Goal: Information Seeking & Learning: Learn about a topic

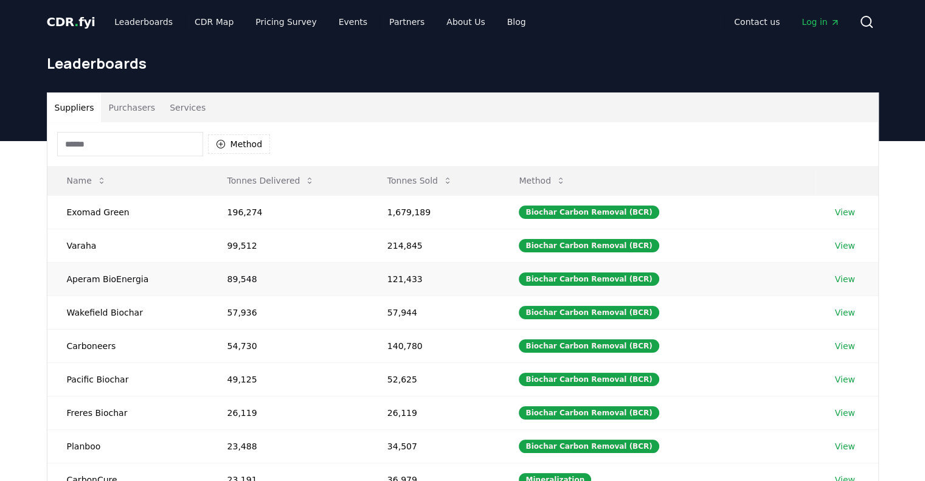
click at [836, 278] on link "View" at bounding box center [845, 279] width 20 height 12
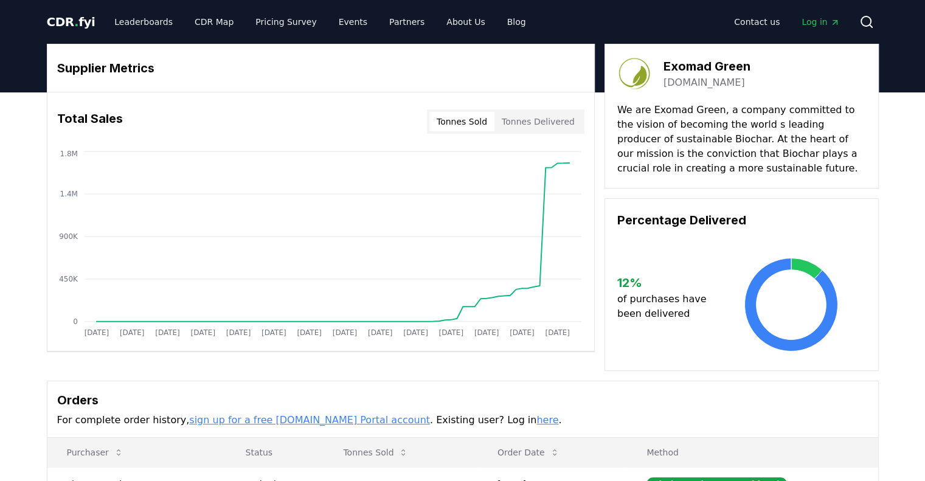
click at [479, 123] on button "Tonnes Sold" at bounding box center [461, 121] width 65 height 19
click at [542, 116] on button "Tonnes Delivered" at bounding box center [538, 121] width 88 height 19
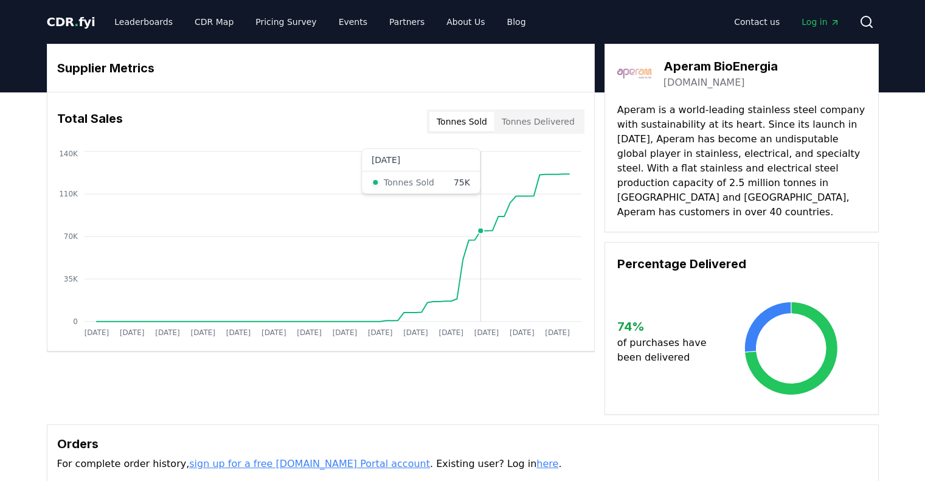
scroll to position [304, 0]
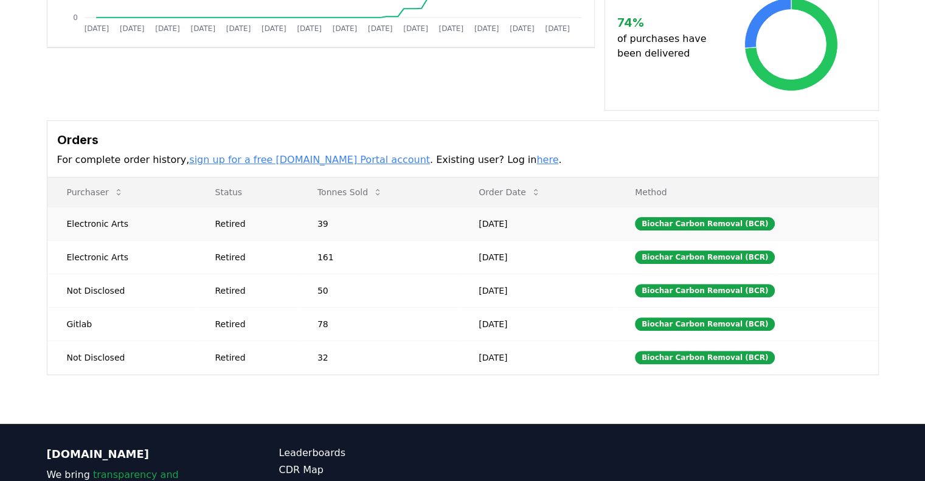
click at [337, 207] on td "39" at bounding box center [378, 223] width 161 height 33
click at [335, 215] on td "39" at bounding box center [378, 223] width 161 height 33
click at [347, 274] on td "50" at bounding box center [378, 290] width 161 height 33
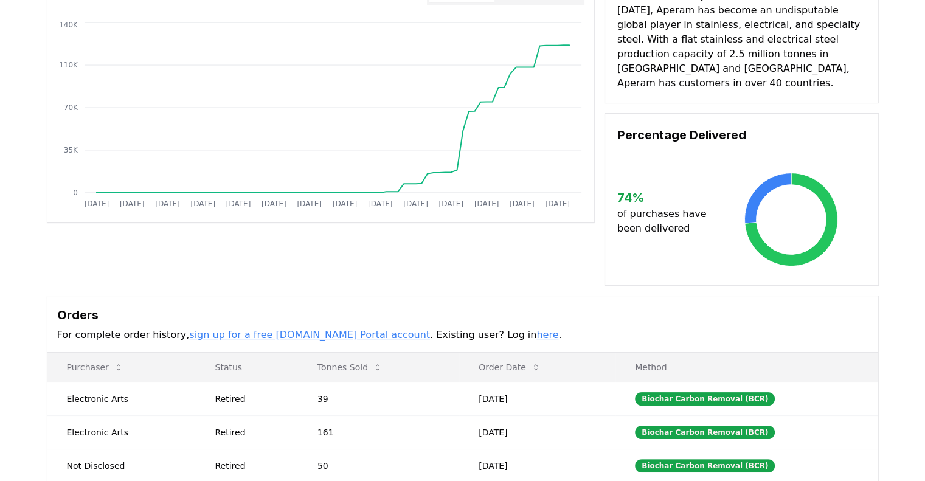
scroll to position [0, 0]
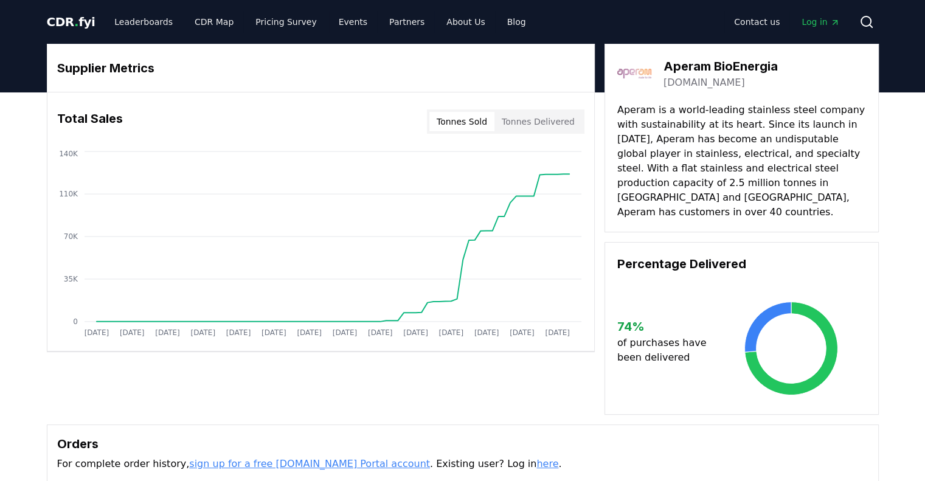
click at [537, 122] on button "Tonnes Delivered" at bounding box center [538, 121] width 88 height 19
click at [531, 119] on button "Tonnes Delivered" at bounding box center [538, 121] width 88 height 19
click at [478, 126] on button "Tonnes Sold" at bounding box center [461, 121] width 65 height 19
click at [545, 130] on button "Tonnes Delivered" at bounding box center [538, 121] width 88 height 19
click at [480, 126] on button "Tonnes Sold" at bounding box center [461, 121] width 65 height 19
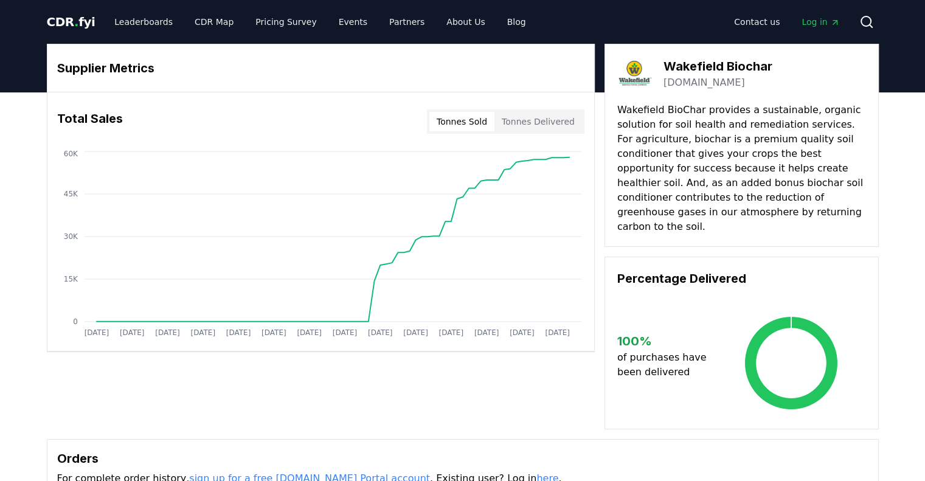
click at [527, 122] on button "Tonnes Delivered" at bounding box center [538, 121] width 88 height 19
click at [479, 130] on button "Tonnes Sold" at bounding box center [461, 121] width 65 height 19
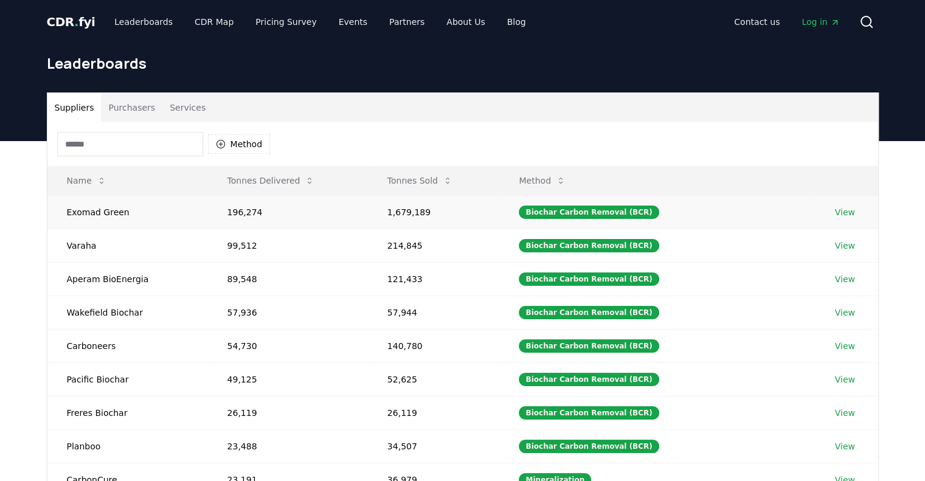
click at [839, 207] on link "View" at bounding box center [845, 212] width 20 height 12
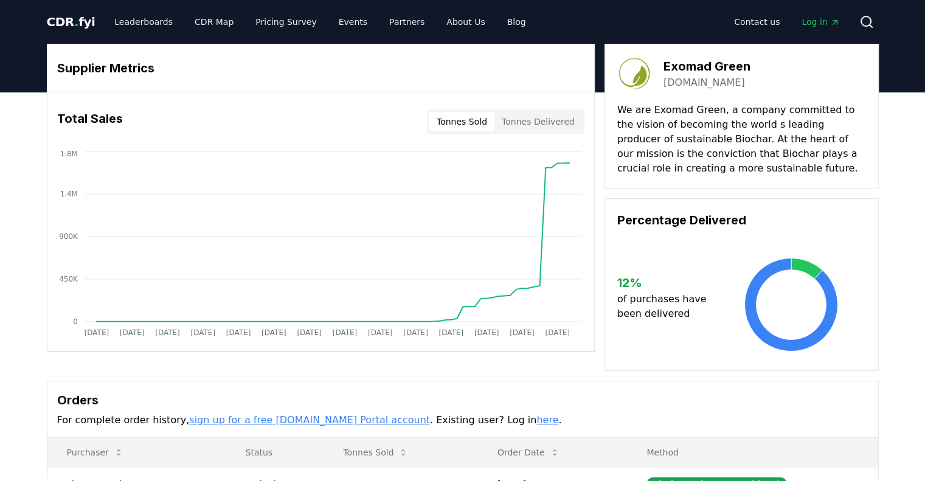
click at [542, 118] on button "Tonnes Delivered" at bounding box center [538, 121] width 88 height 19
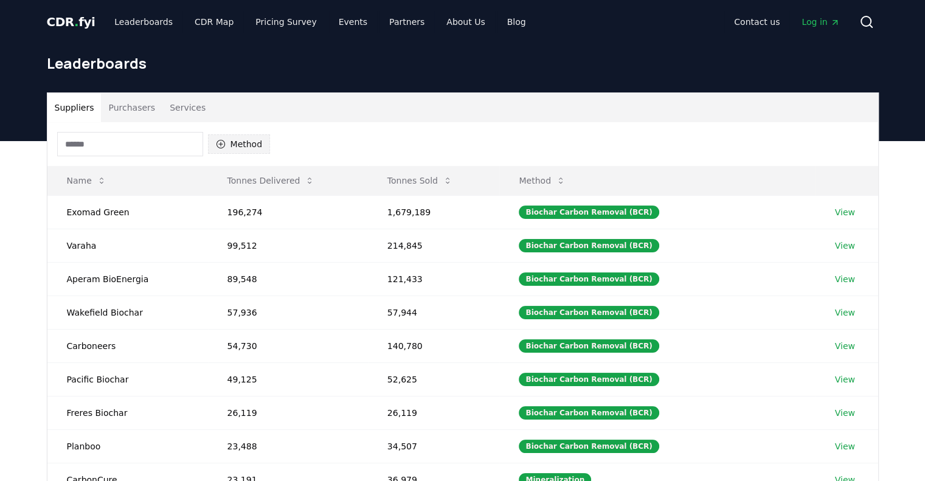
click at [236, 151] on button "Method" at bounding box center [239, 143] width 63 height 19
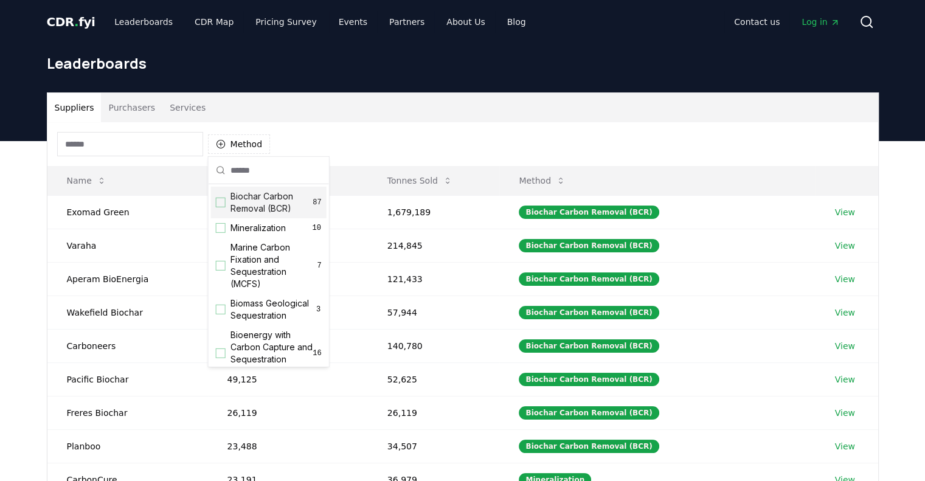
click at [252, 204] on span "Biochar Carbon Removal (BCR)" at bounding box center [271, 202] width 83 height 24
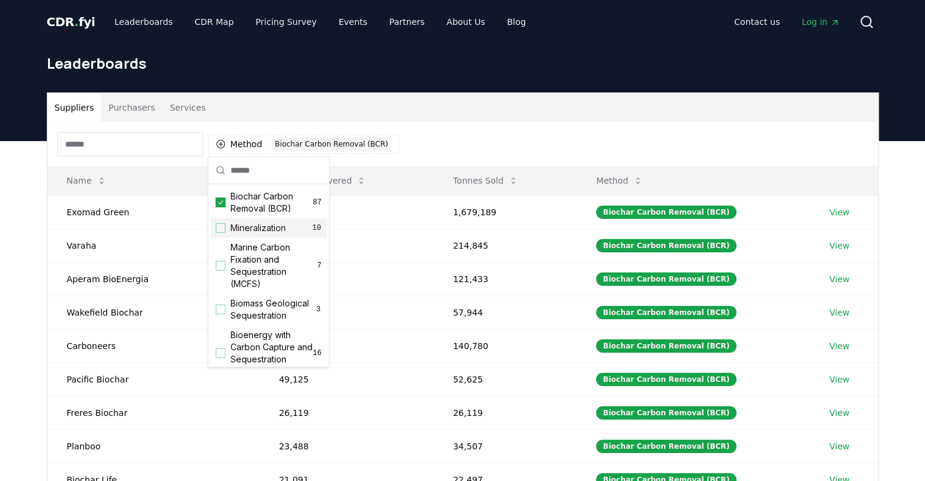
click at [14, 257] on div "Suppliers Purchasers Services Method 1 Biochar Carbon Removal (BCR) Name Tonnes…" at bounding box center [462, 384] width 925 height 487
